Goal: Transaction & Acquisition: Purchase product/service

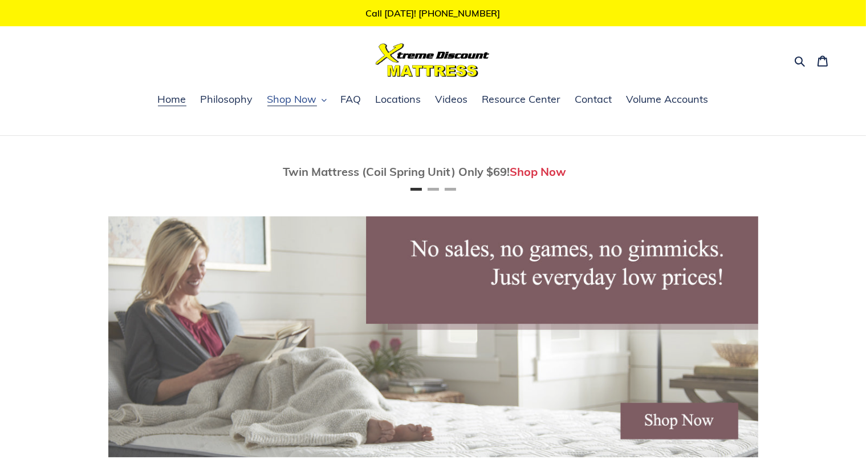
click at [319, 106] on button "Shop Now" at bounding box center [297, 99] width 71 height 17
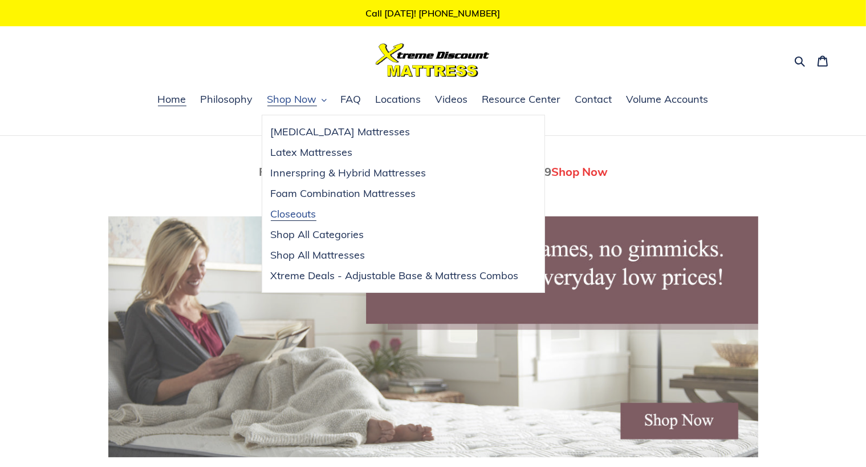
scroll to position [0, 650]
click at [283, 210] on span "Closeouts" at bounding box center [294, 214] width 46 height 14
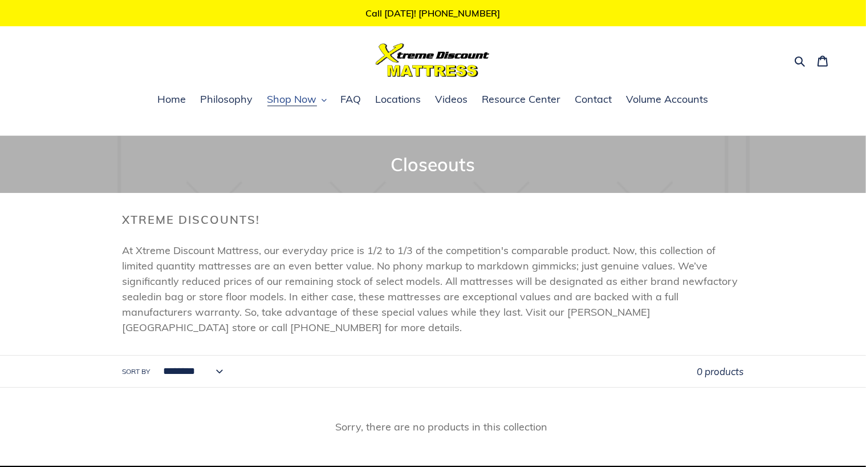
click at [327, 99] on button "Shop Now" at bounding box center [297, 99] width 71 height 17
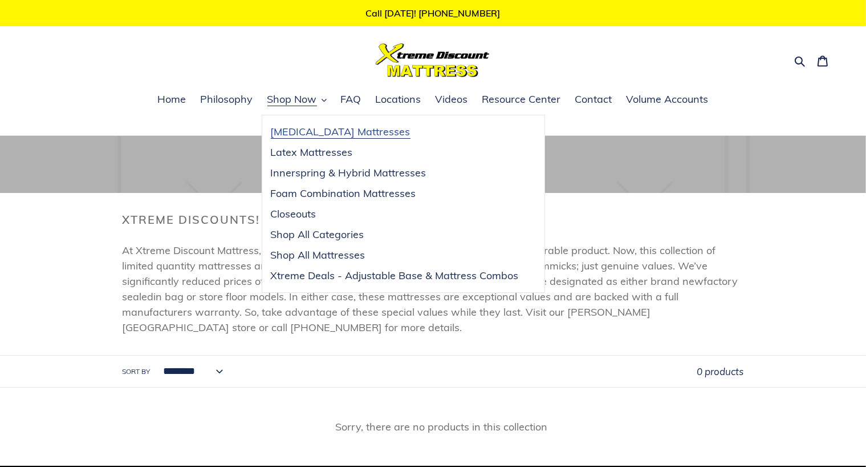
click at [317, 126] on span "[MEDICAL_DATA] Mattresses" at bounding box center [341, 132] width 140 height 14
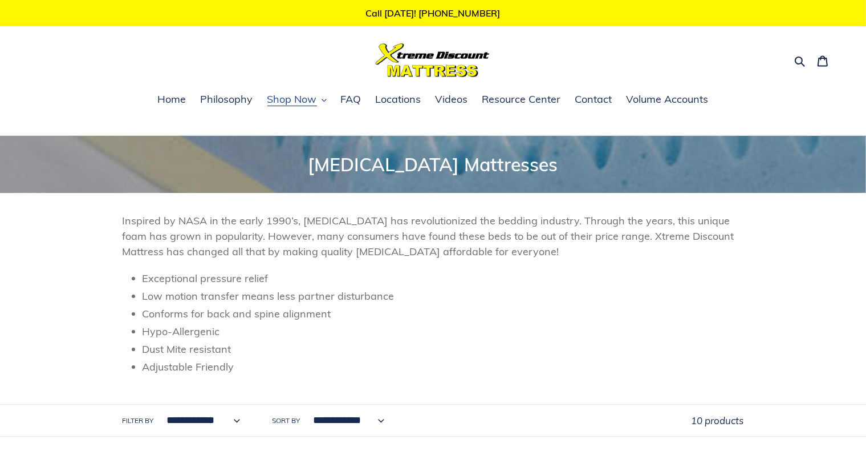
click at [315, 102] on span "Shop Now" at bounding box center [292, 99] width 50 height 14
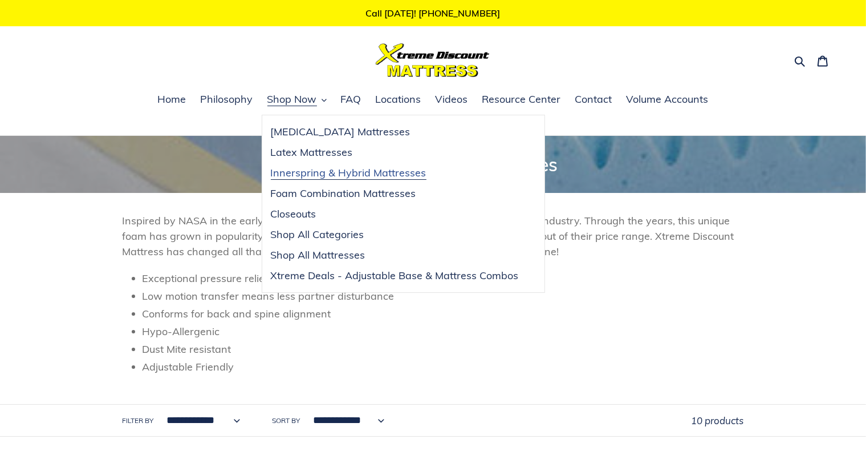
click at [316, 175] on span "Innerspring & Hybrid Mattresses" at bounding box center [349, 173] width 156 height 14
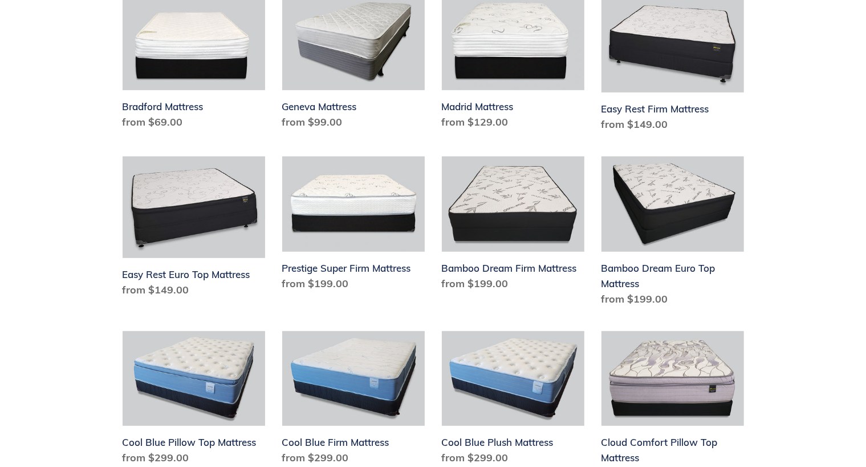
scroll to position [342, 0]
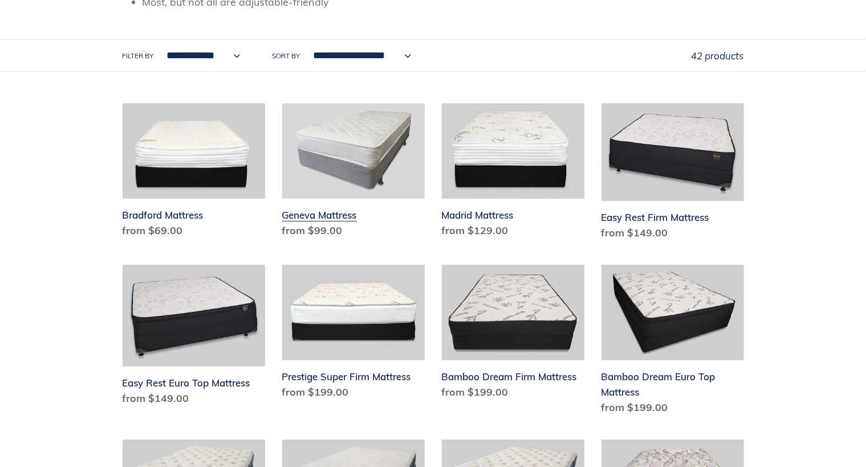
click at [328, 212] on link "Geneva Mattress" at bounding box center [353, 172] width 143 height 139
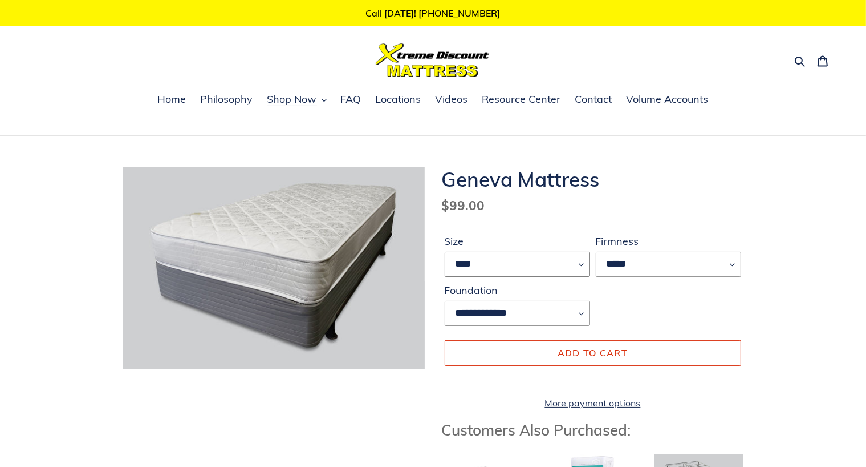
click at [579, 266] on select "**** **** *****" at bounding box center [517, 264] width 145 height 25
select select "****"
click at [445, 252] on select "**** **** *****" at bounding box center [517, 264] width 145 height 25
click at [292, 99] on span "Shop Now" at bounding box center [292, 99] width 50 height 14
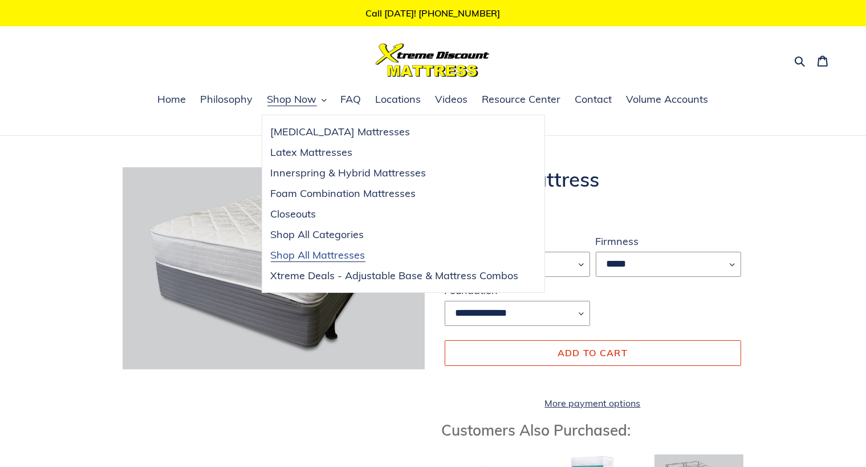
click at [309, 250] on span "Shop All Mattresses" at bounding box center [318, 255] width 95 height 14
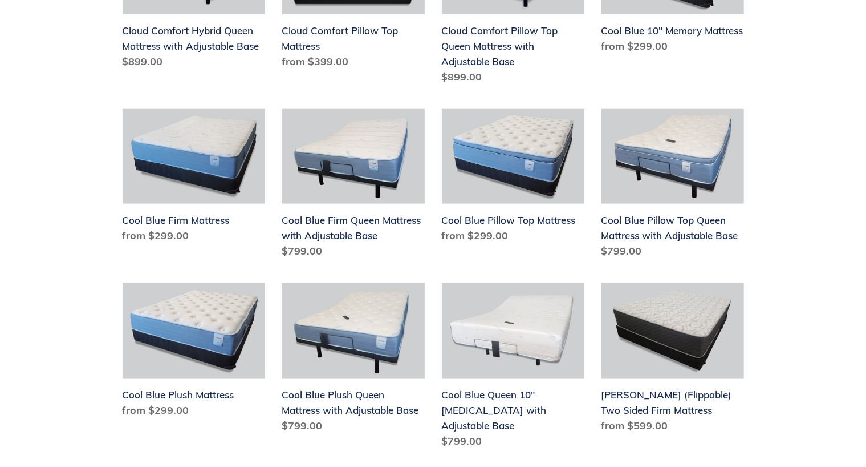
scroll to position [1369, 0]
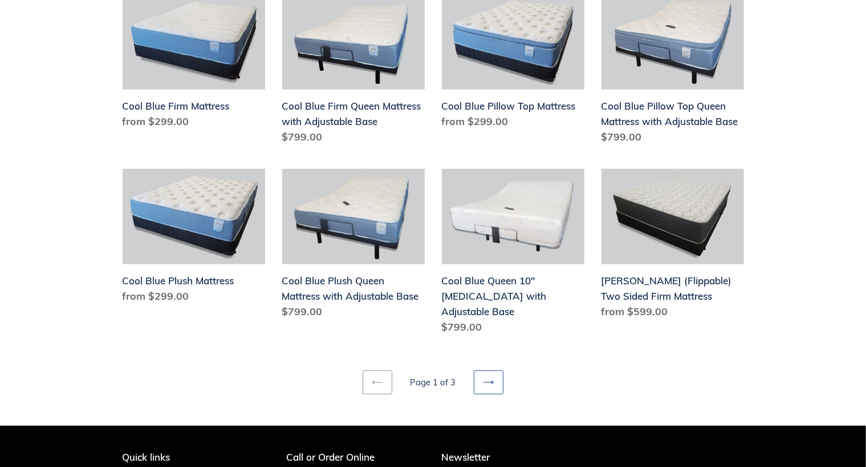
click at [490, 376] on icon at bounding box center [488, 381] width 11 height 11
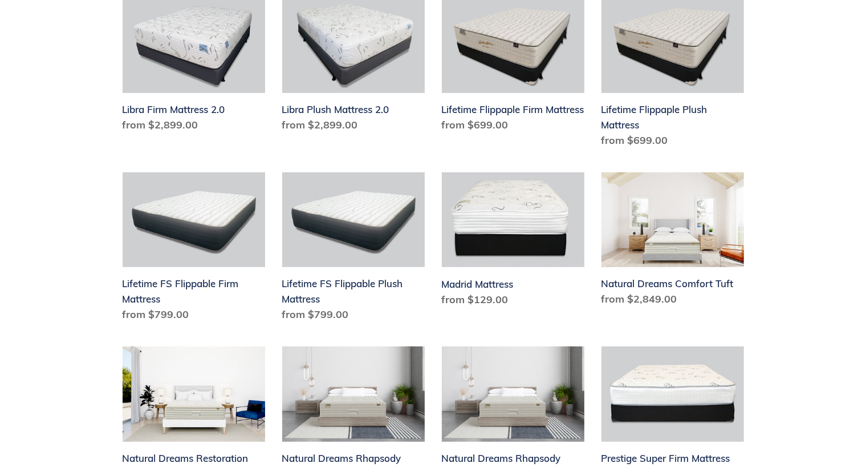
scroll to position [855, 0]
